Goal: Navigation & Orientation: Find specific page/section

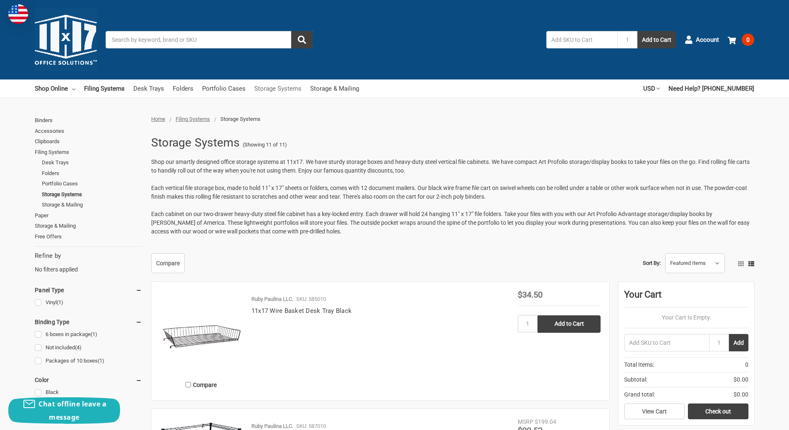
click at [271, 87] on link "Storage Systems" at bounding box center [277, 88] width 47 height 18
